Goal: Find specific page/section: Find specific page/section

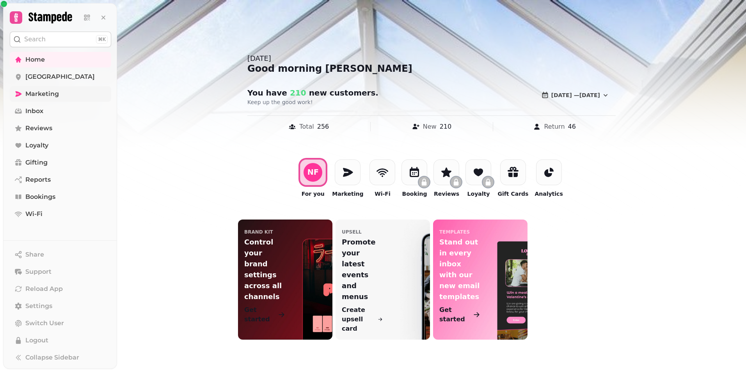
click at [49, 94] on span "Marketing" at bounding box center [42, 93] width 34 height 9
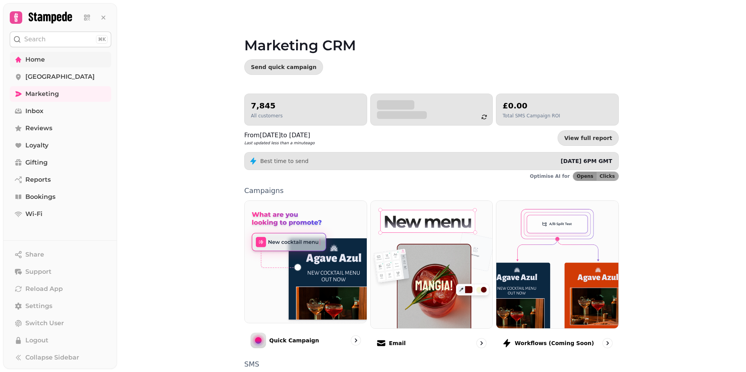
click at [33, 57] on span "Home" at bounding box center [35, 59] width 20 height 9
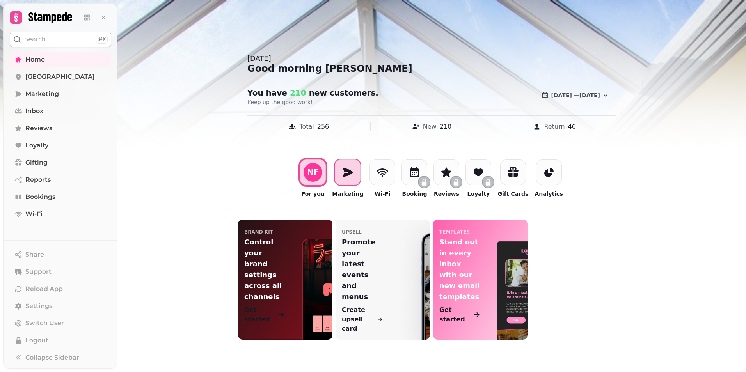
click at [345, 172] on icon at bounding box center [347, 172] width 12 height 12
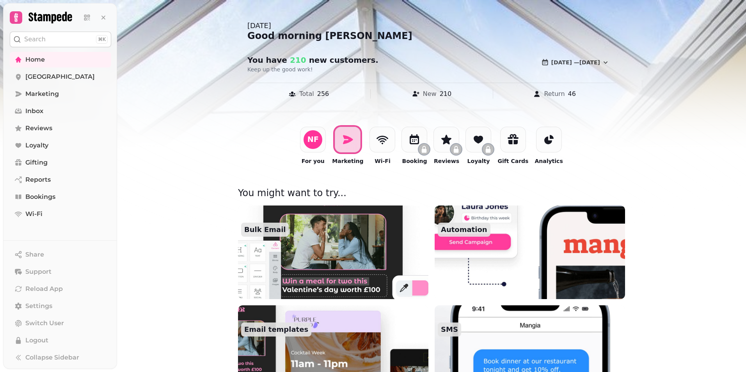
scroll to position [117, 0]
